Goal: Task Accomplishment & Management: Complete application form

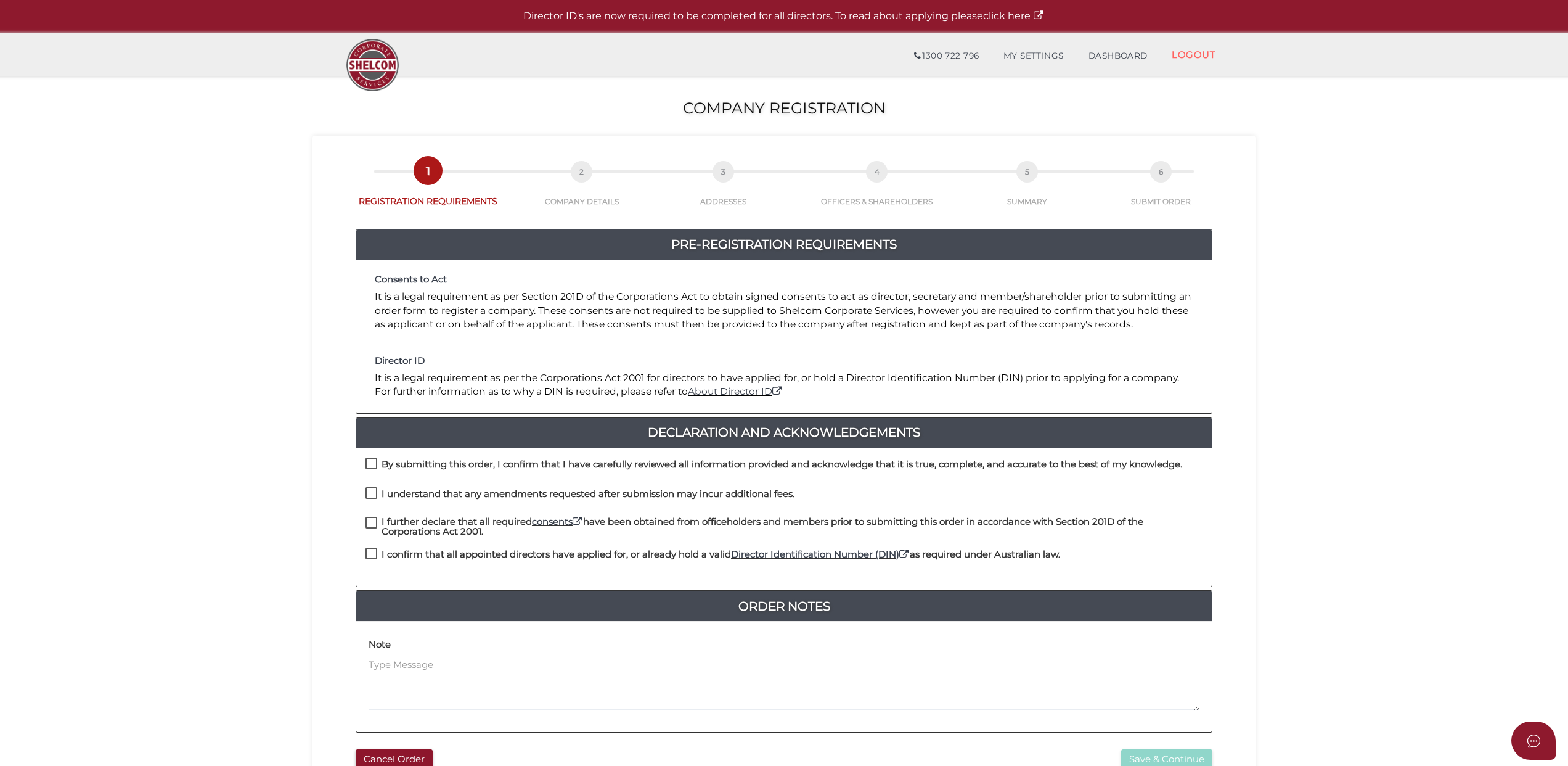
click at [371, 462] on label "By submitting this order, I confirm that I have carefully reviewed all informat…" at bounding box center [774, 467] width 817 height 15
checkbox input "true"
click at [371, 494] on label "I understand that any amendments requested after submission may incur additiona…" at bounding box center [580, 496] width 429 height 15
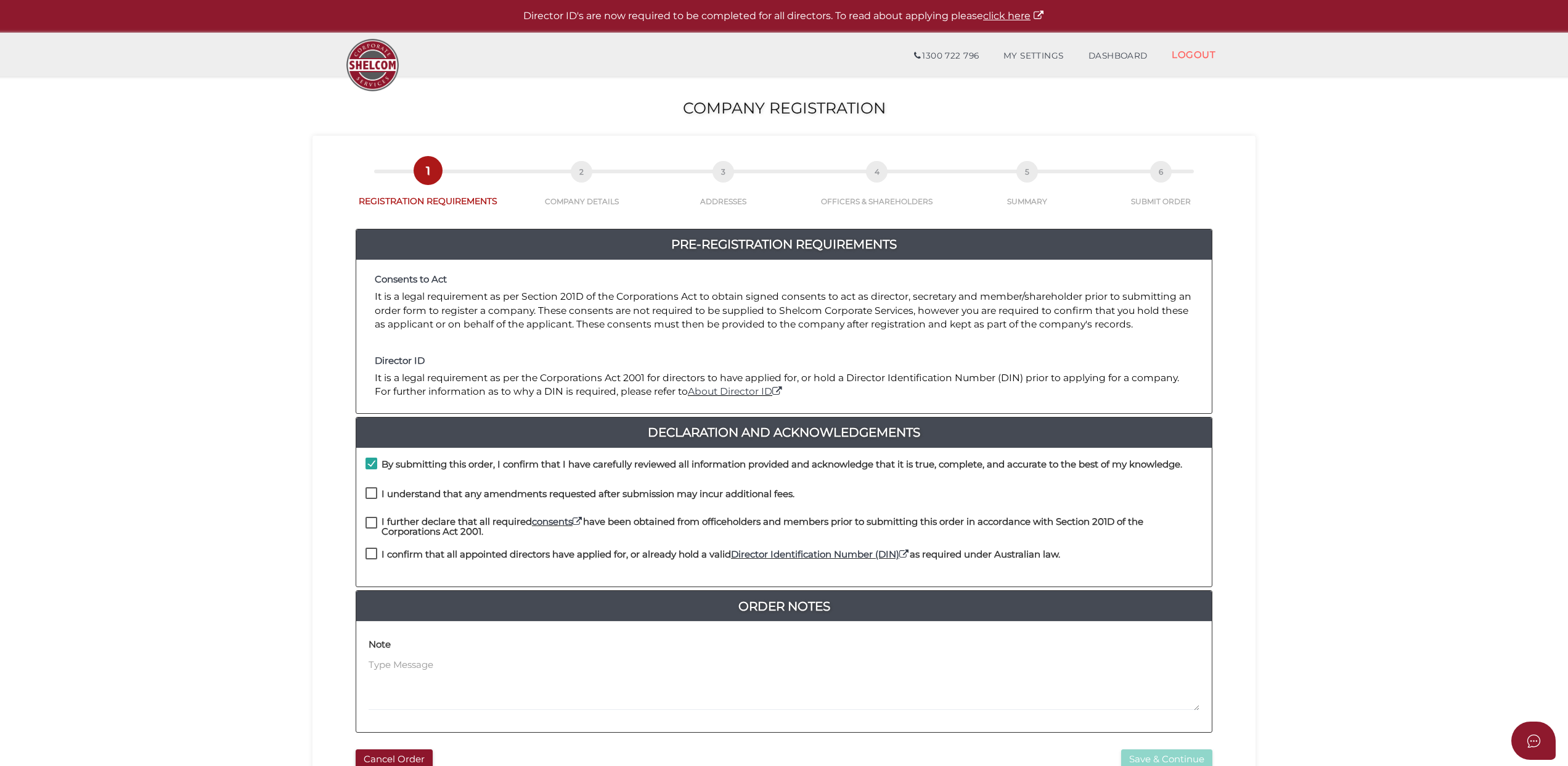
checkbox input "true"
click at [375, 518] on label "I further declare that all required consents have been obtained from officehold…" at bounding box center [784, 524] width 837 height 15
checkbox input "true"
drag, startPoint x: 371, startPoint y: 553, endPoint x: 557, endPoint y: 474, distance: 202.1
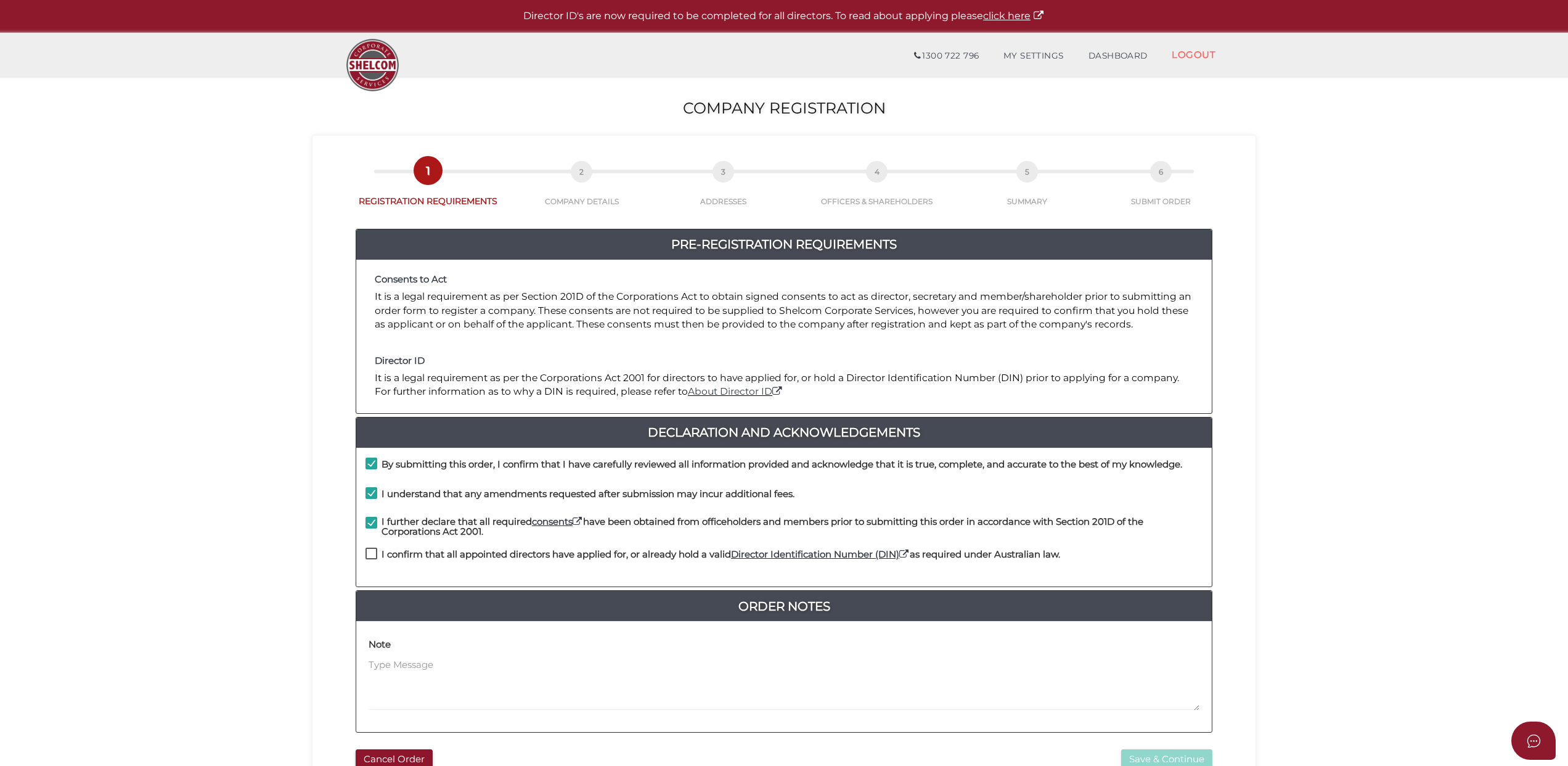
click at [373, 551] on label "I confirm that all appointed directors have applied for, or already hold a vali…" at bounding box center [712, 557] width 695 height 15
checkbox input "true"
click at [424, 671] on textarea at bounding box center [784, 685] width 831 height 53
click at [485, 670] on textarea at bounding box center [784, 685] width 831 height 53
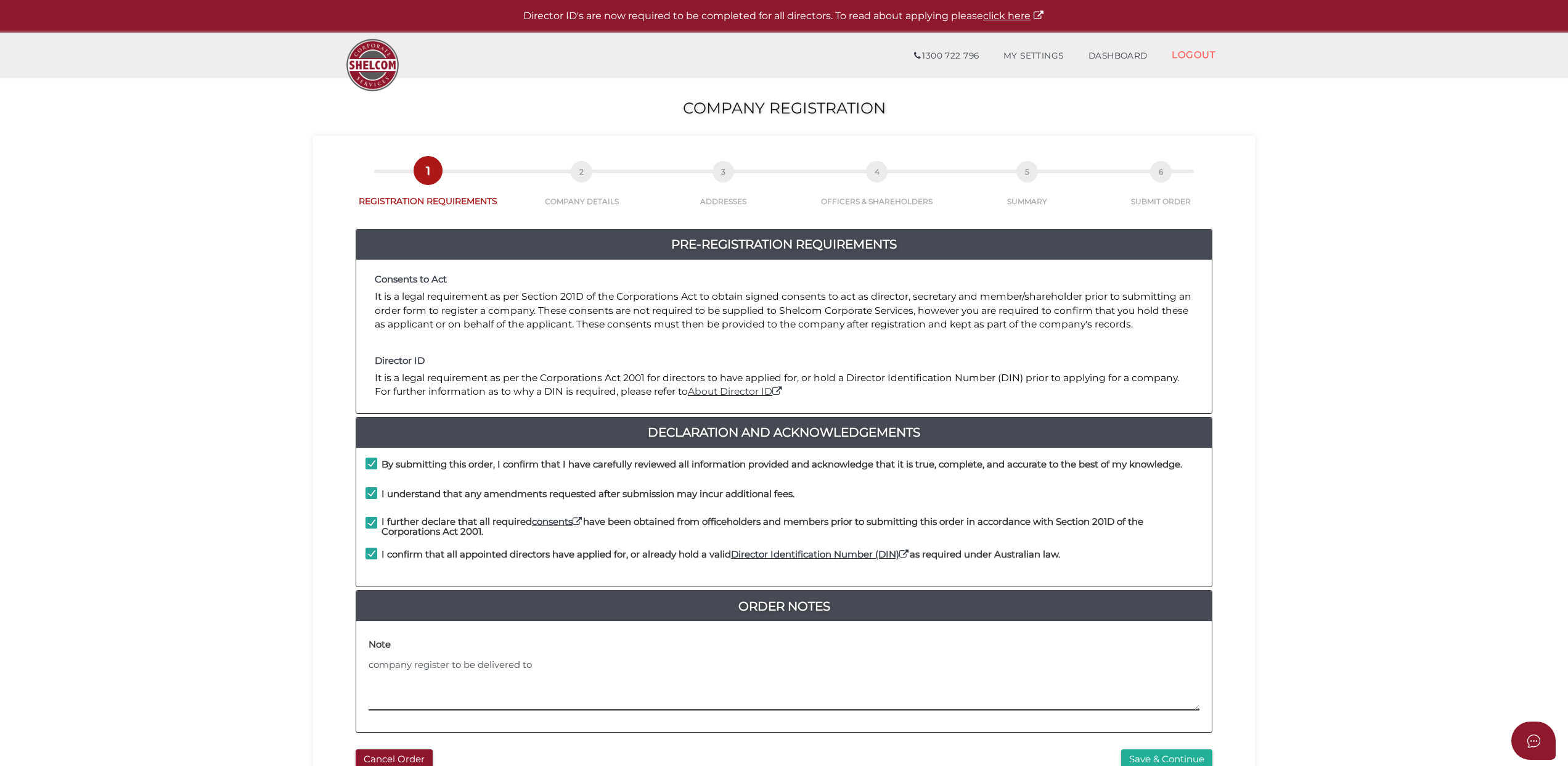
paste textarea "Ryan Hendler 17 Merton Street Caulfield North VIC 3161"
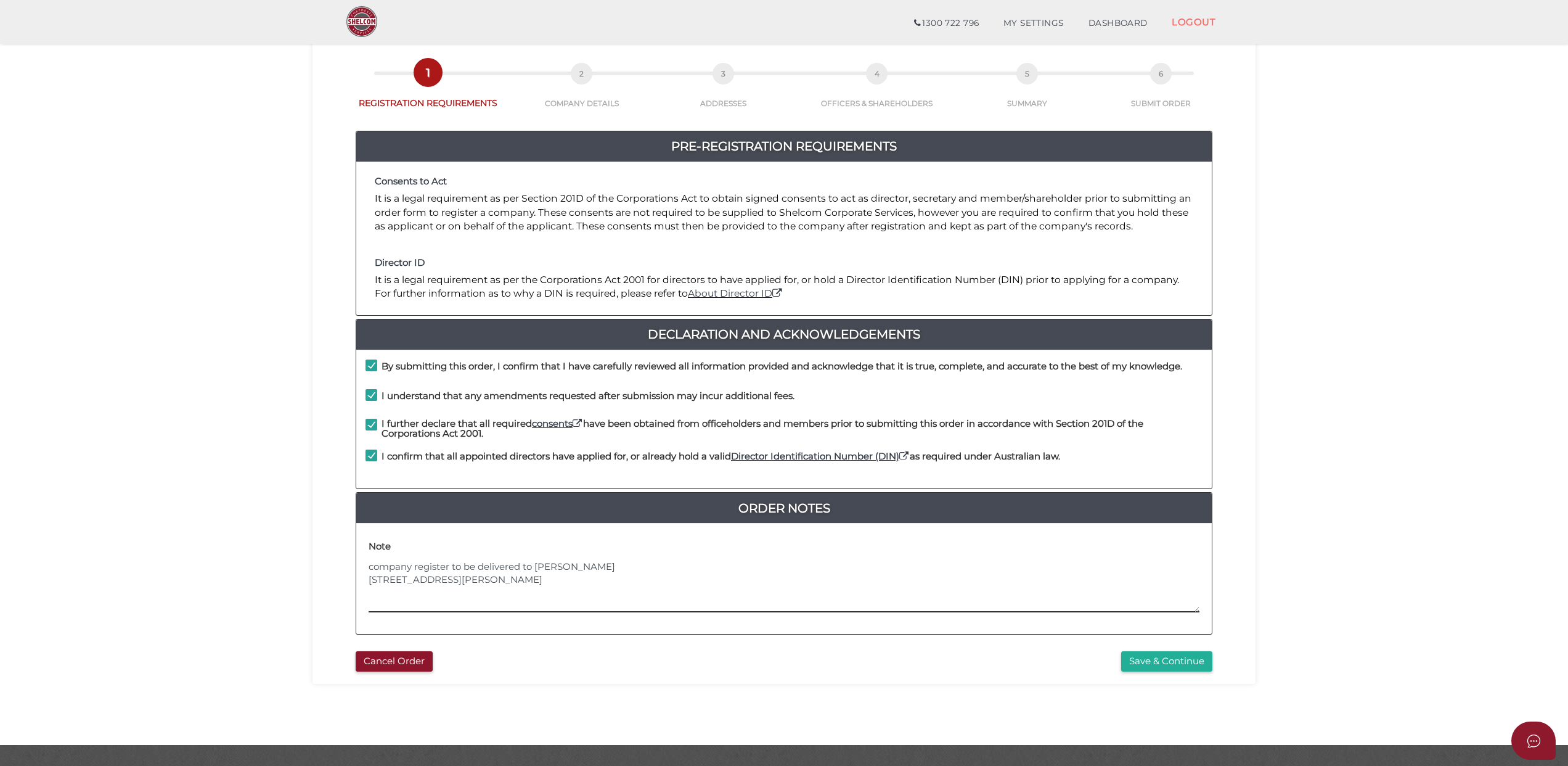
scroll to position [80, 0]
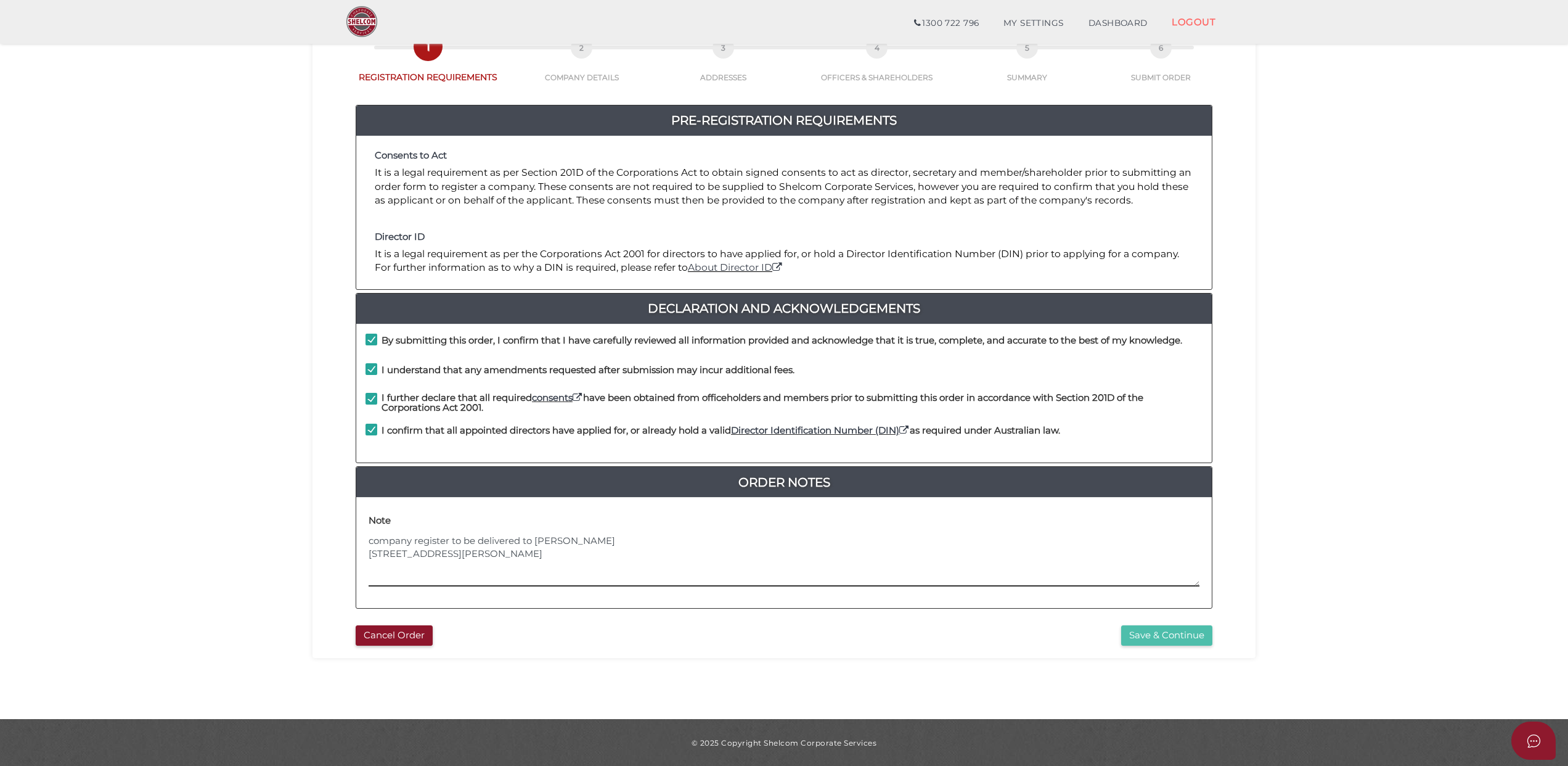
type textarea "company register to be delivered to Ryan Hendler 17 Merton Street Caulfield Nor…"
click at [1159, 634] on button "Save & Continue" at bounding box center [1166, 635] width 91 height 20
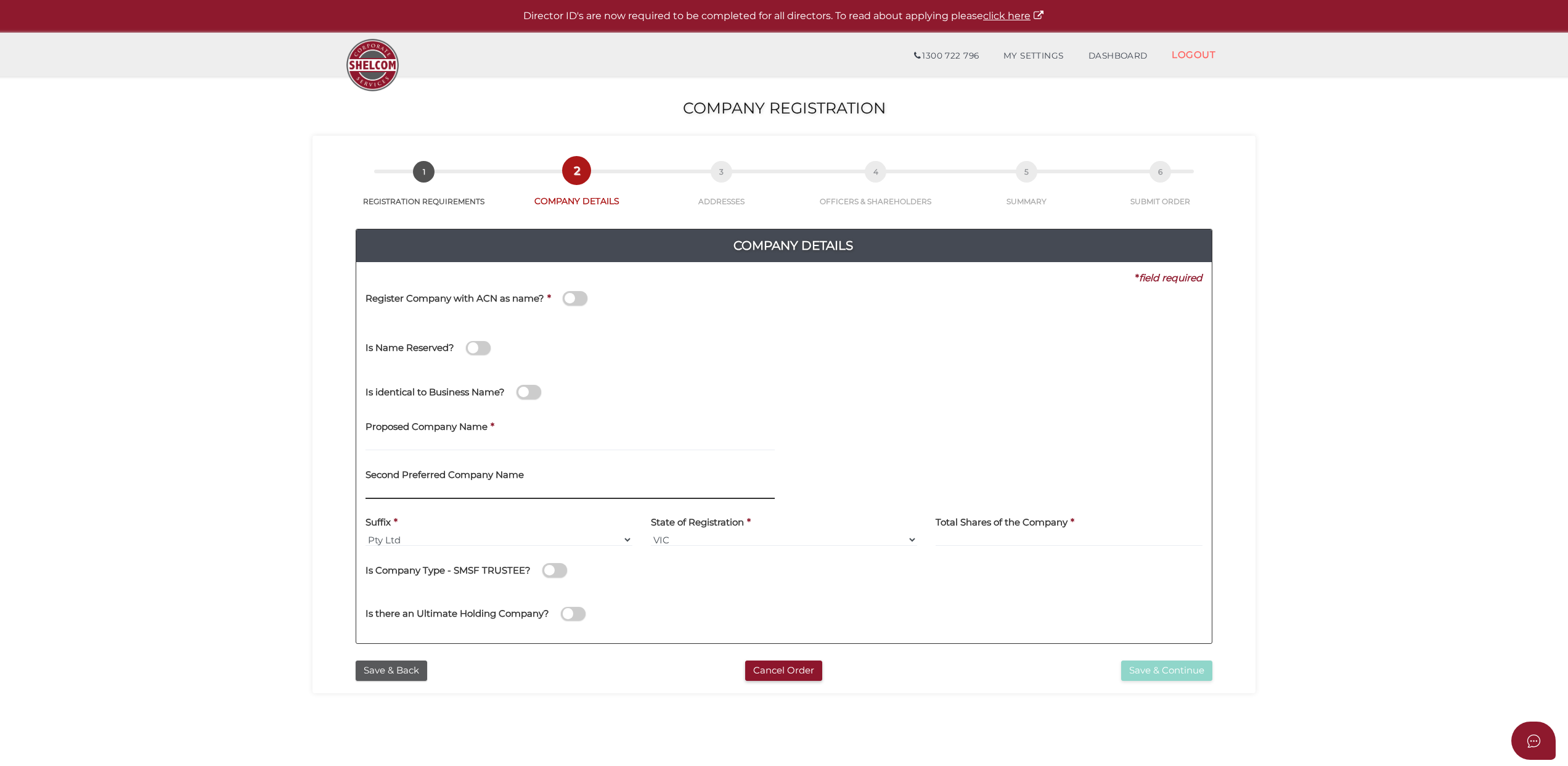
click at [413, 490] on input "text" at bounding box center [570, 492] width 409 height 14
click at [433, 482] on label "Second Preferred Company Name" at bounding box center [444, 473] width 158 height 26
click at [470, 435] on label "Proposed Company Name" at bounding box center [426, 425] width 122 height 26
click at [484, 442] on input "text" at bounding box center [570, 444] width 409 height 14
type input "HBBR"
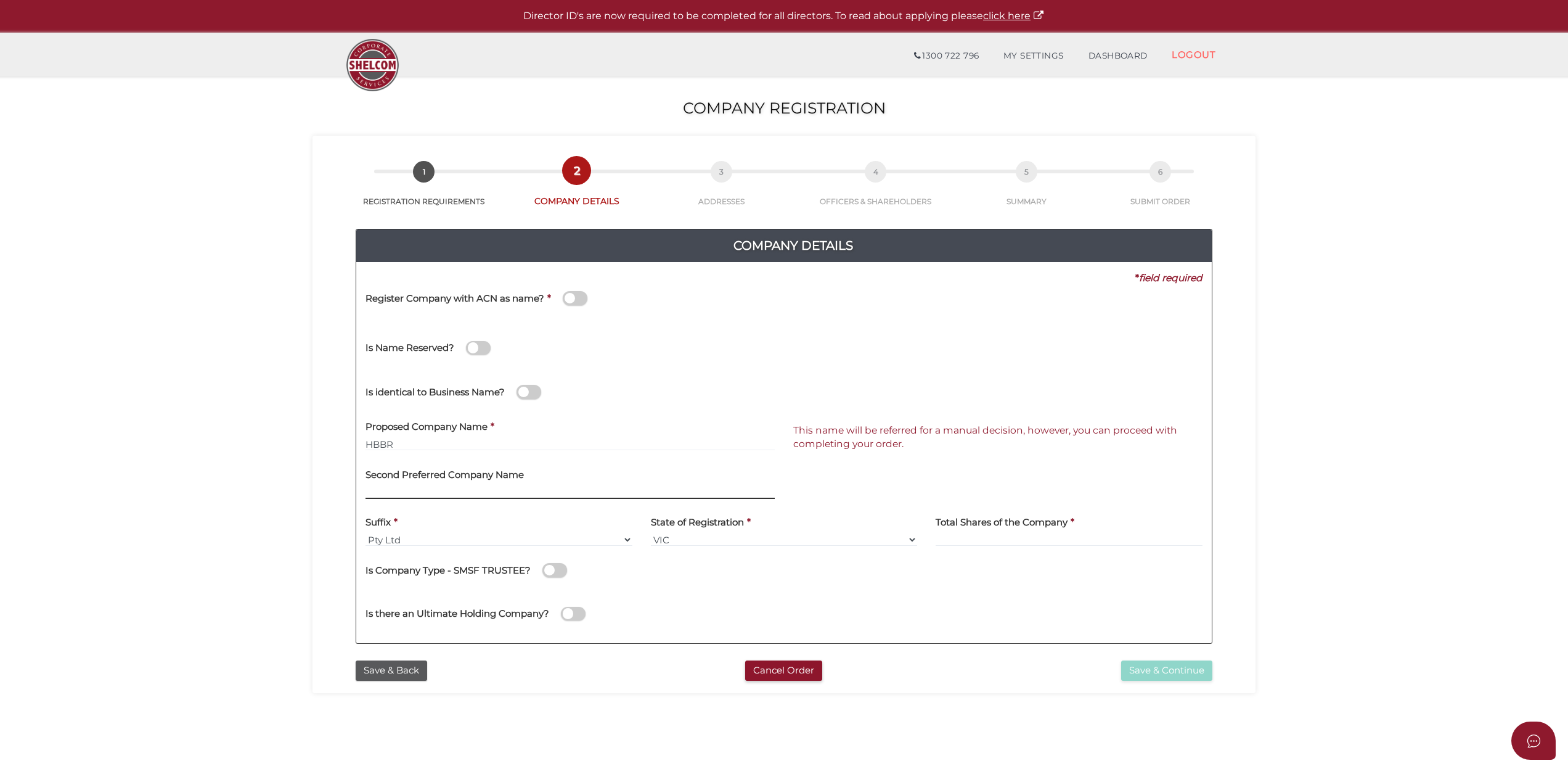
click at [447, 486] on input "text" at bounding box center [570, 492] width 409 height 14
type input "HBBR"
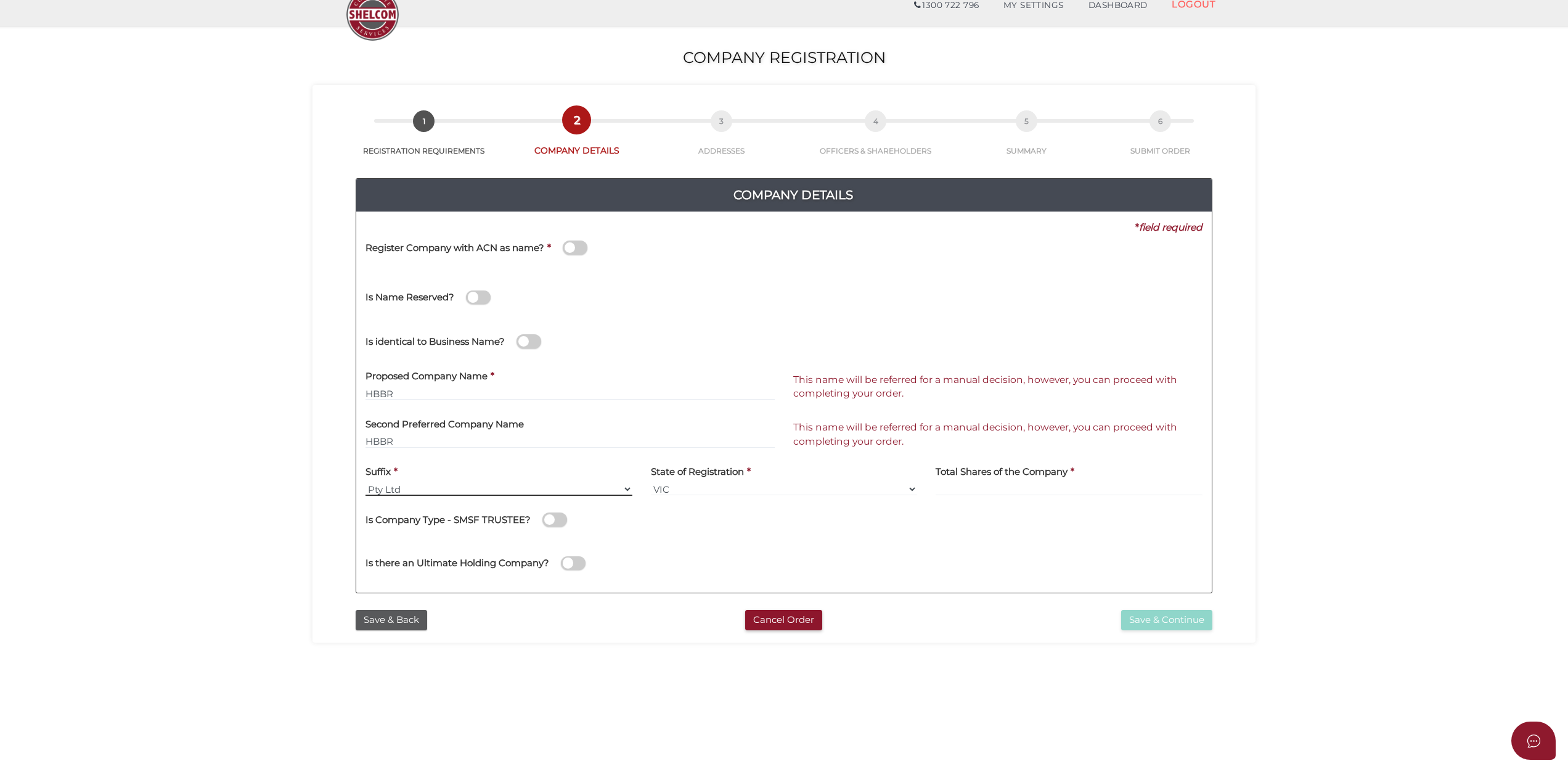
scroll to position [80, 0]
